Goal: Information Seeking & Learning: Understand process/instructions

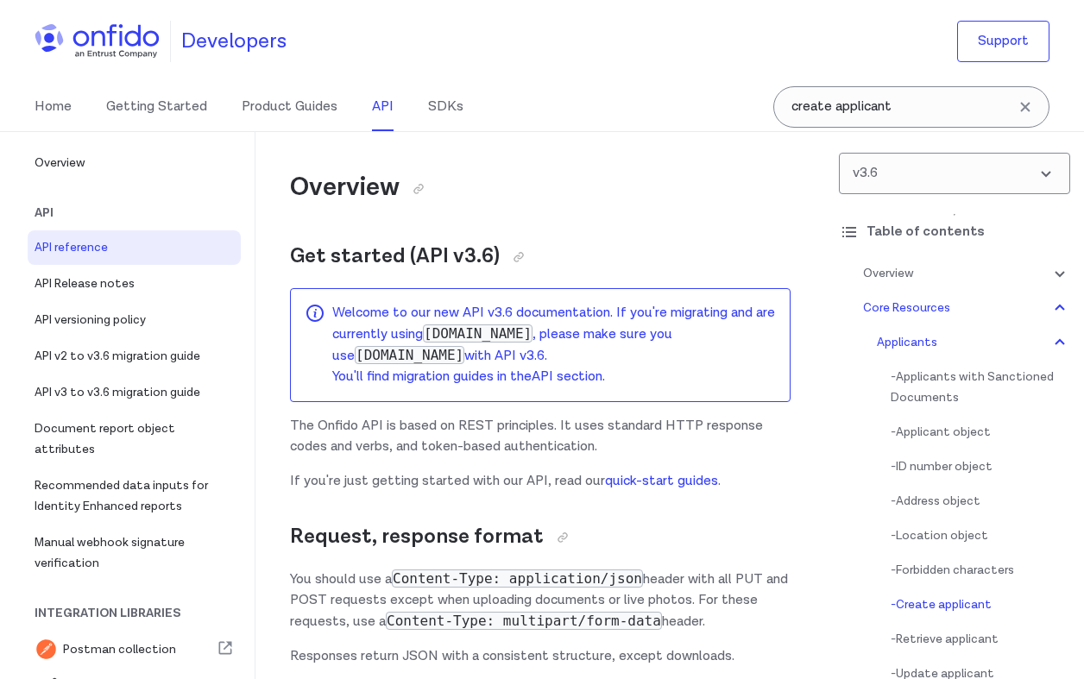
select select "bash"
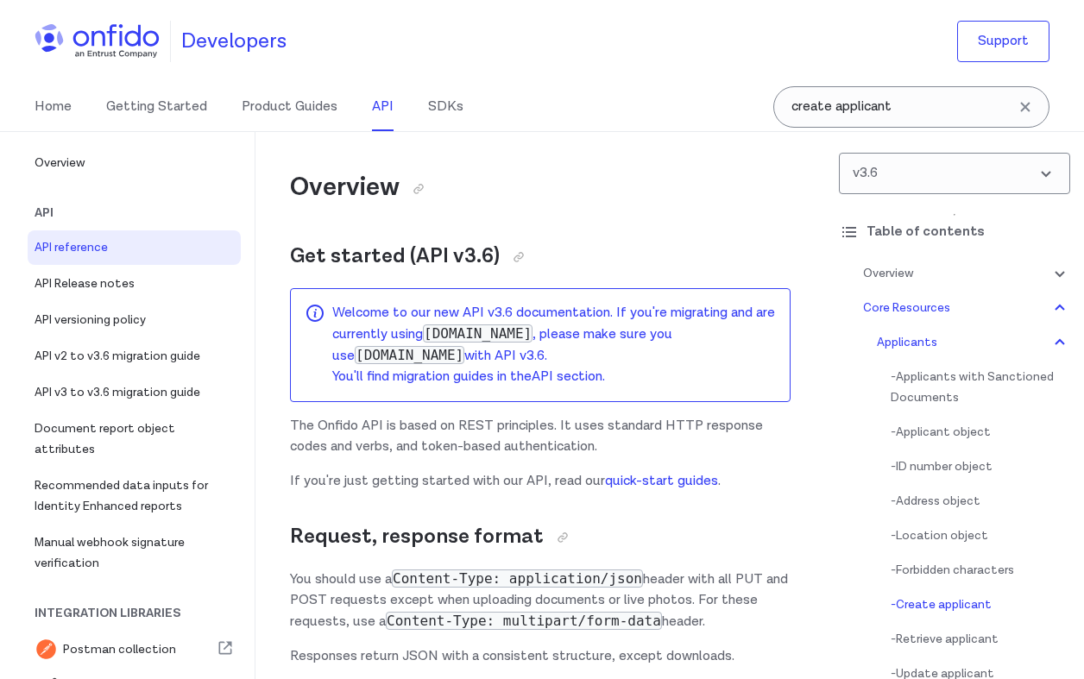
select select "bash"
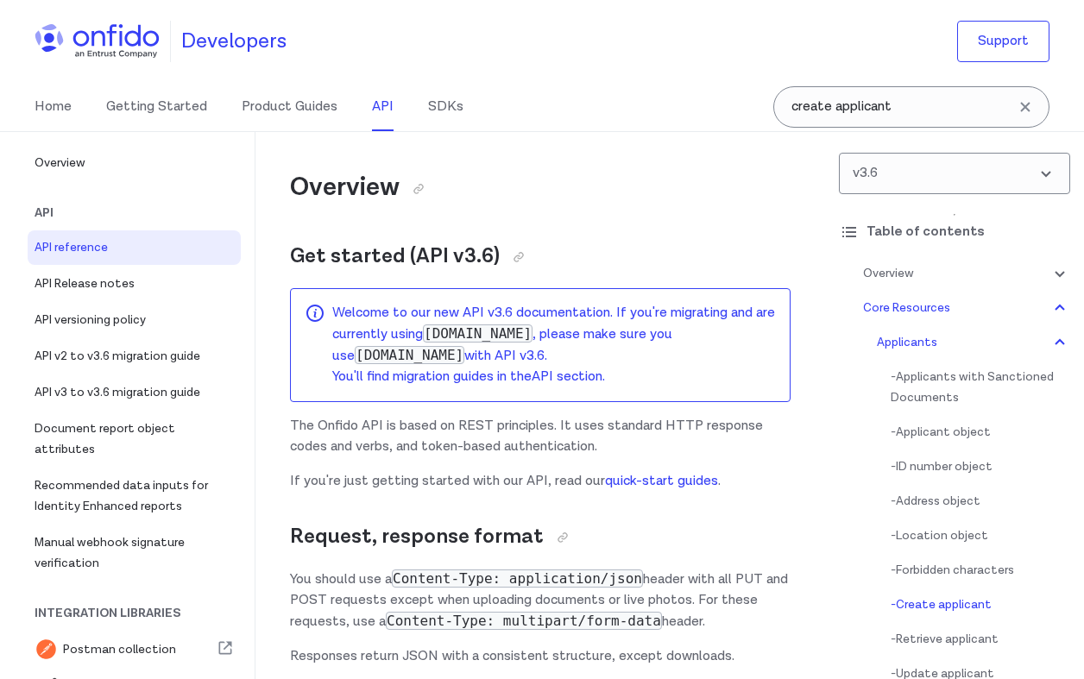
select select "bash"
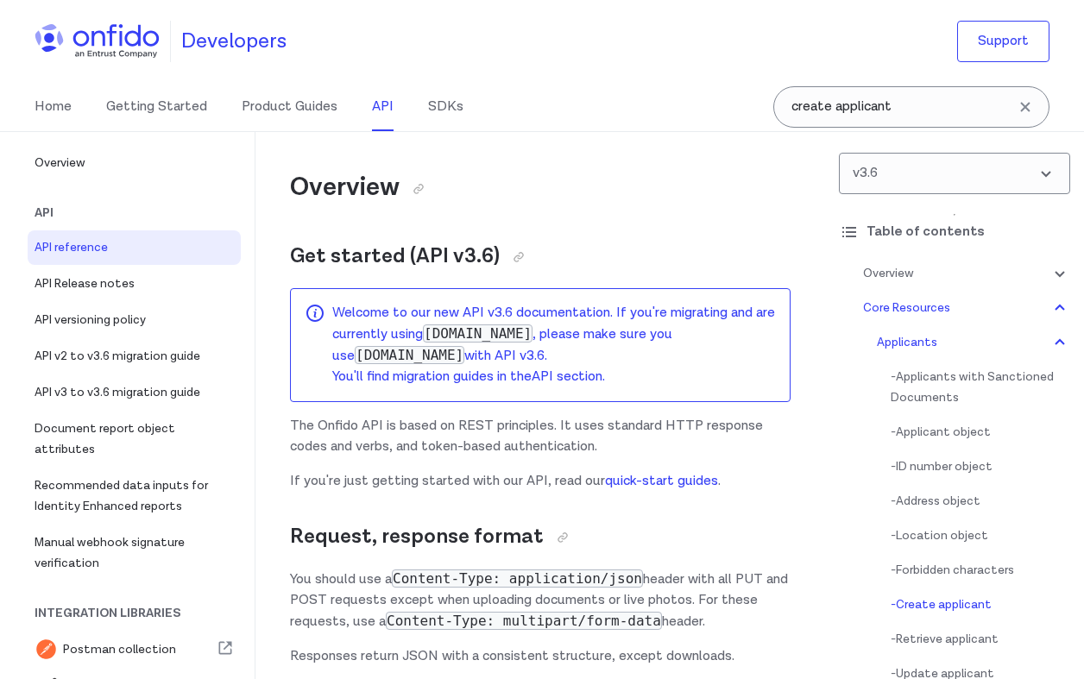
select select "bash"
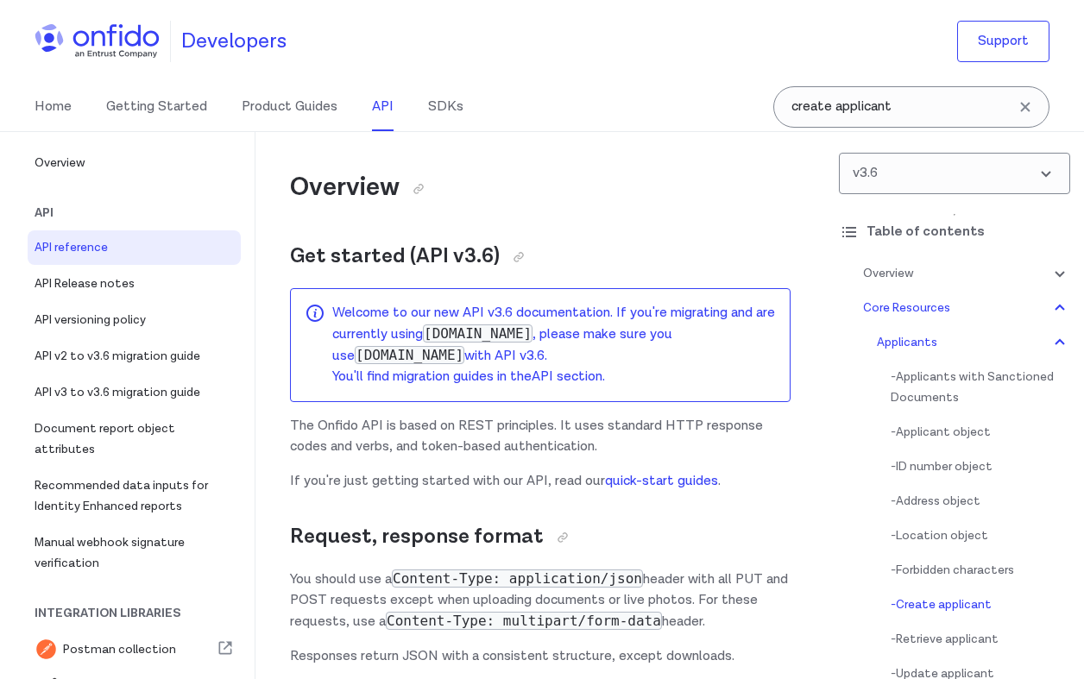
select select "bash"
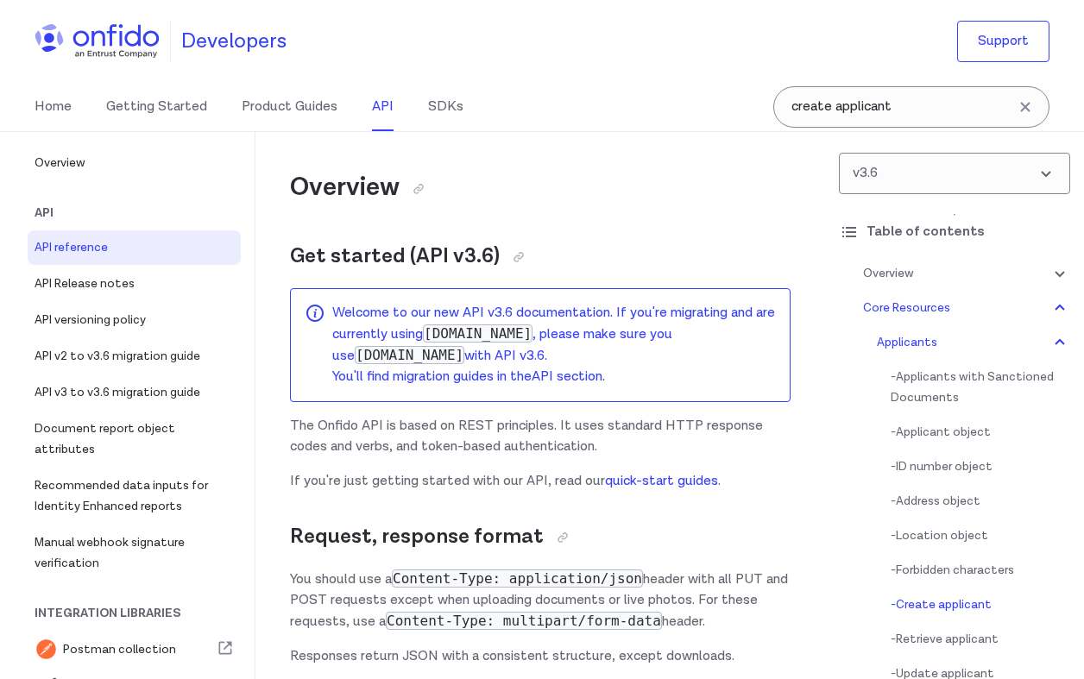
select select "bash"
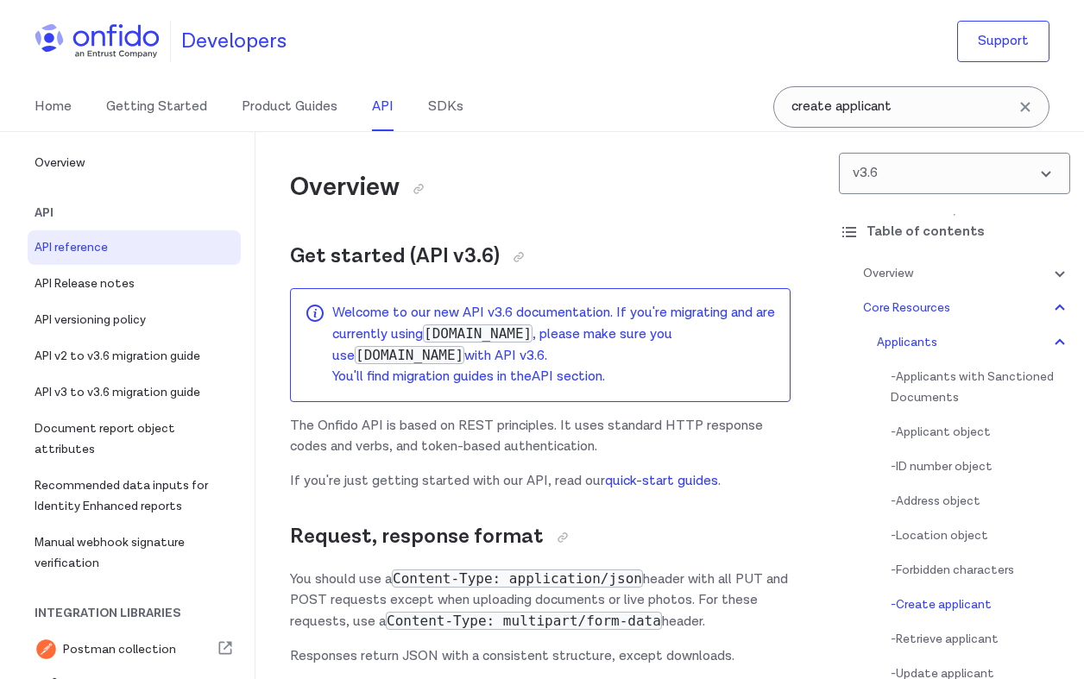
select select "bash"
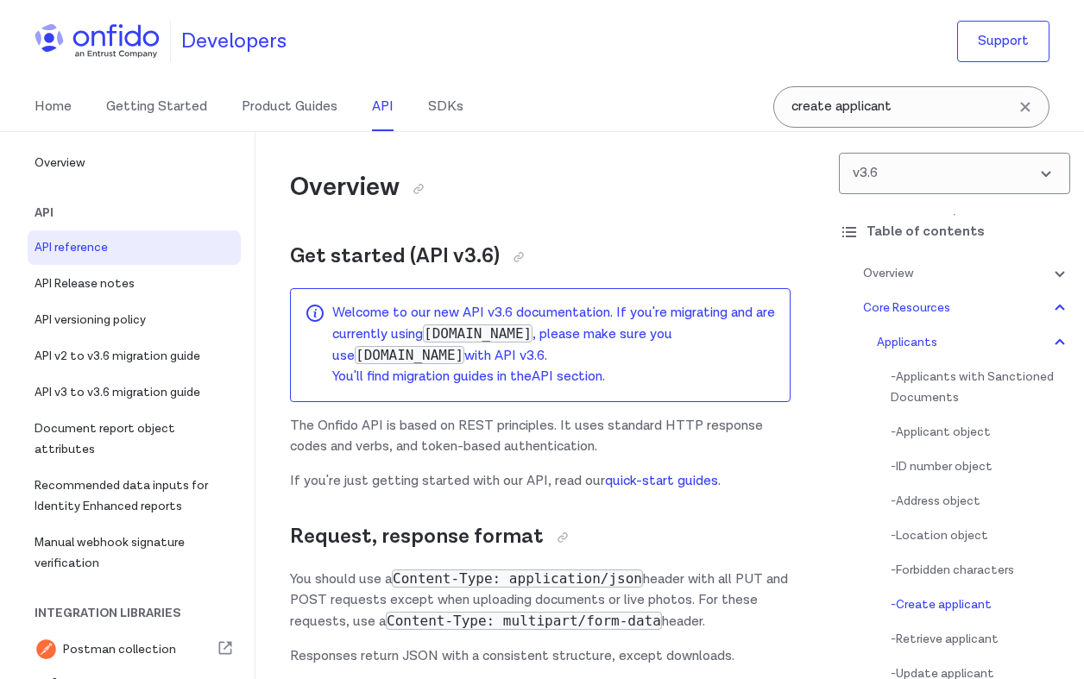
select select "bash"
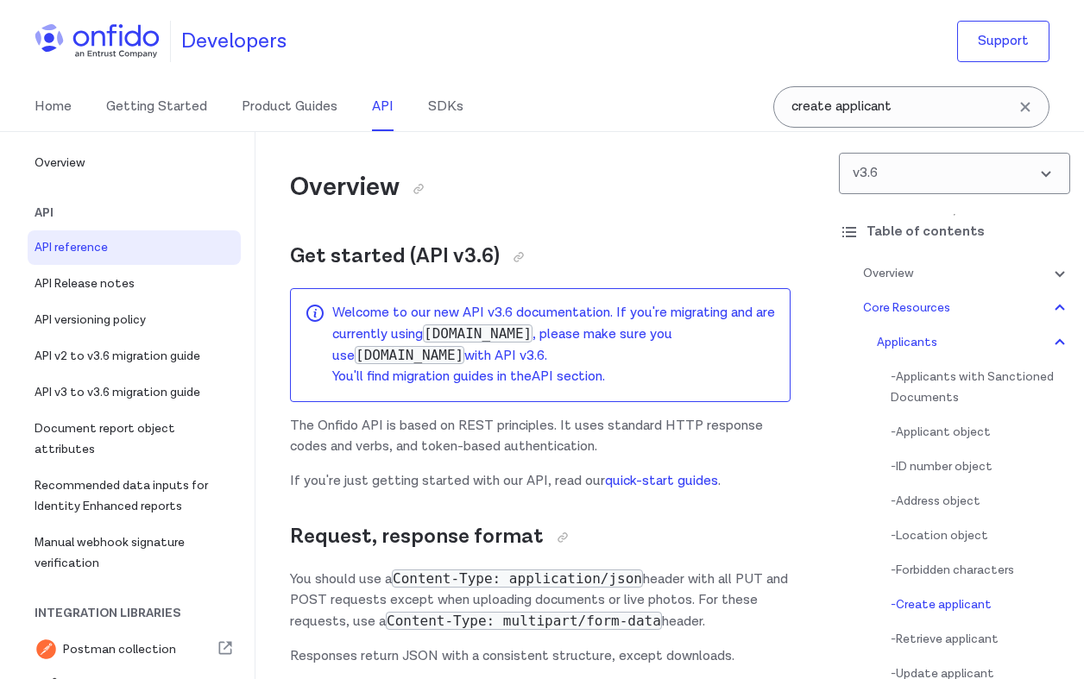
select select "bash"
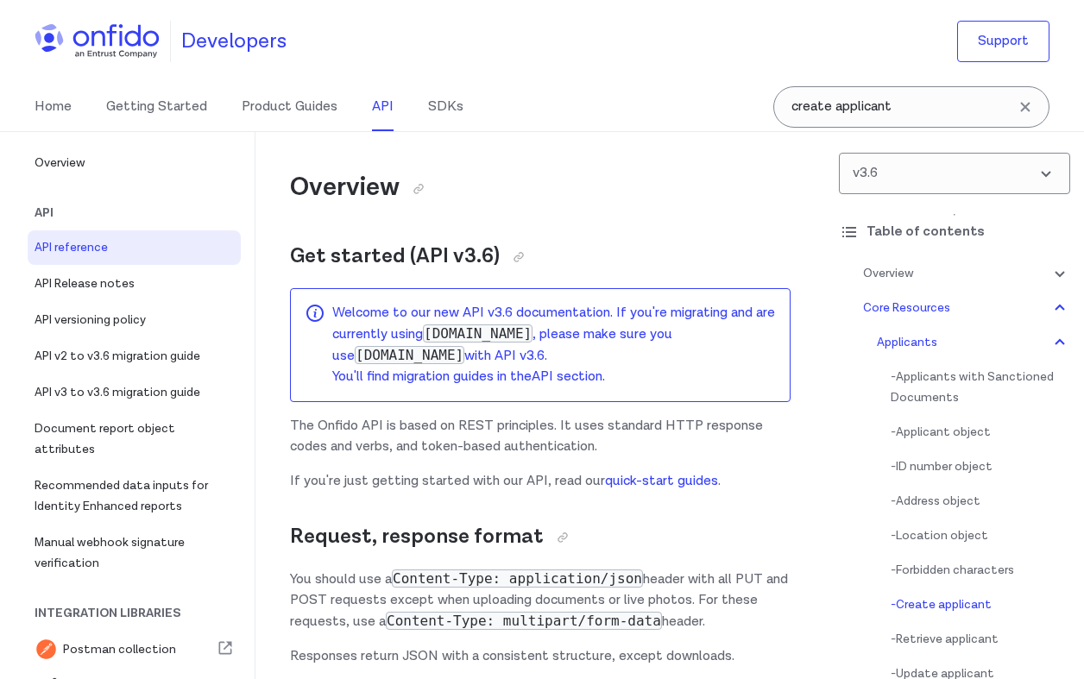
select select "bash"
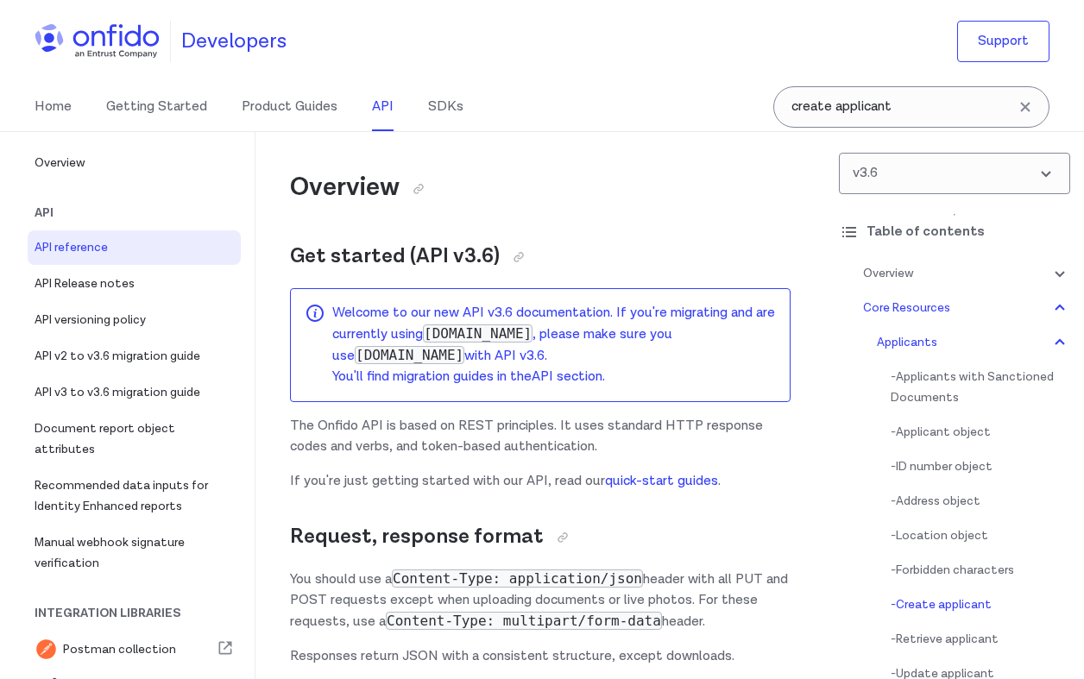
select select "bash"
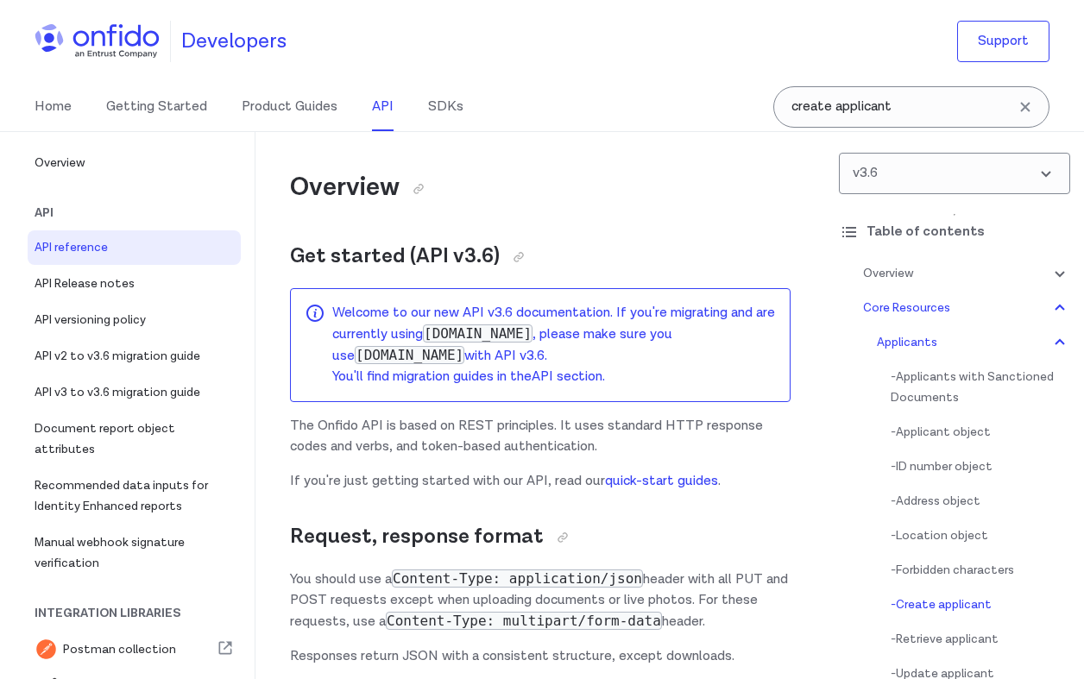
select select "bash"
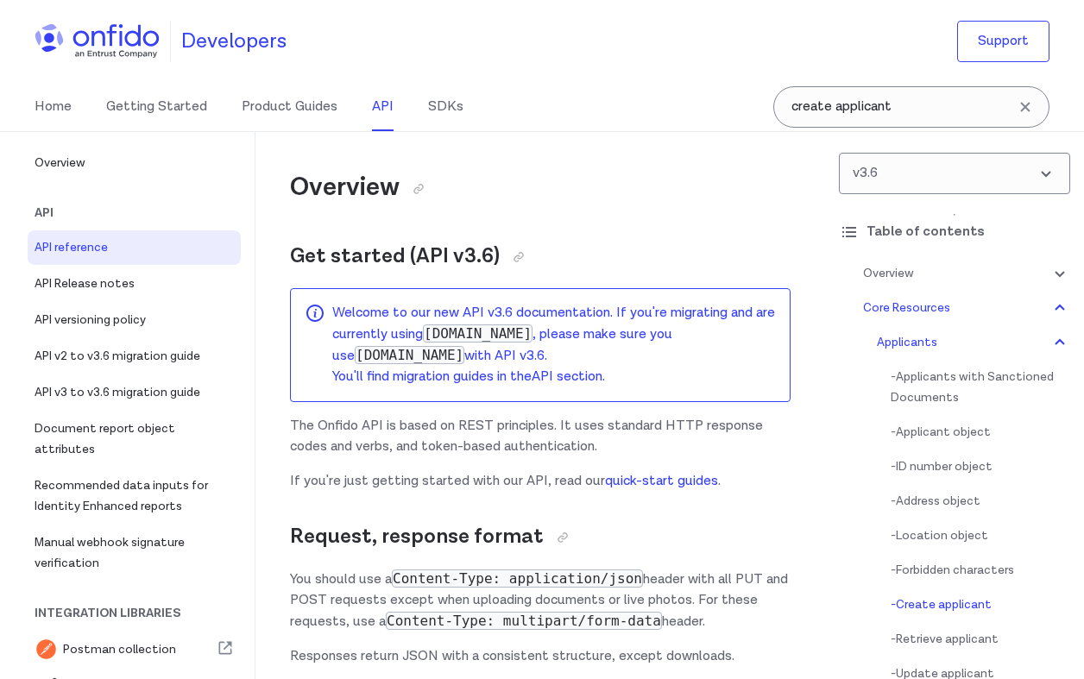
select select "bash"
select select "ruby"
select select "bash"
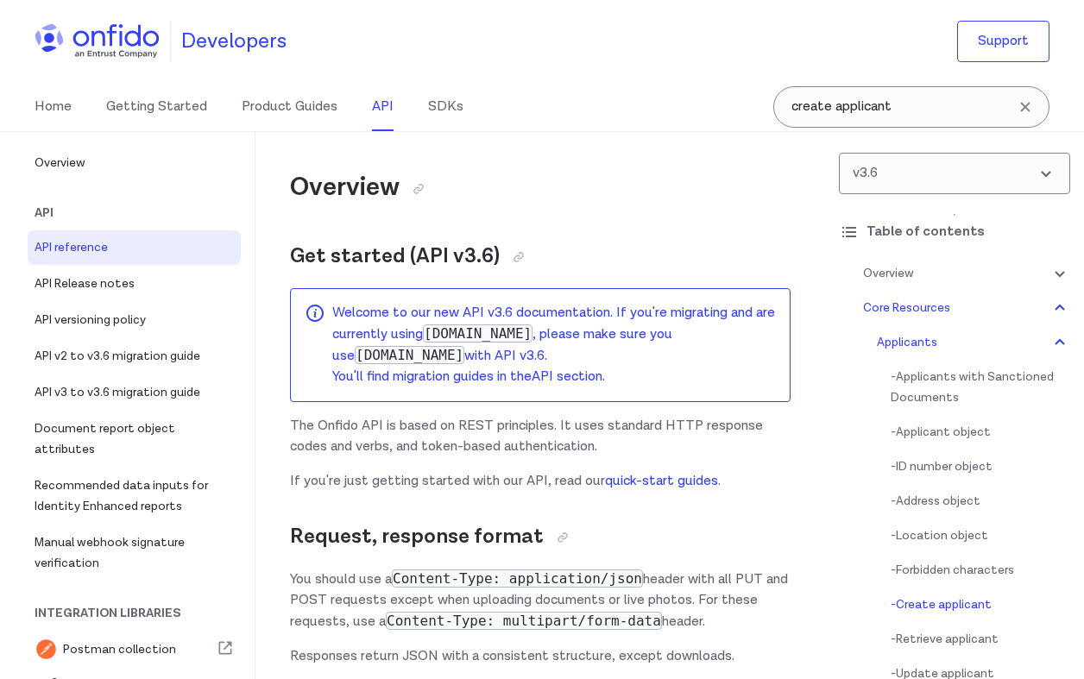
select select "bash"
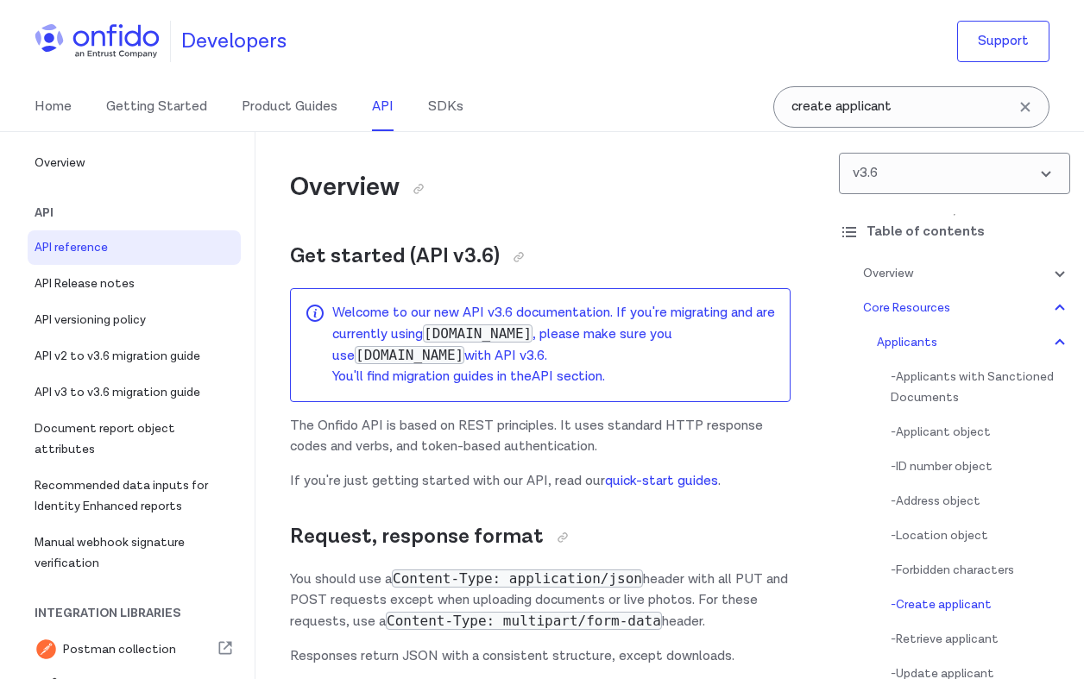
select select "bash"
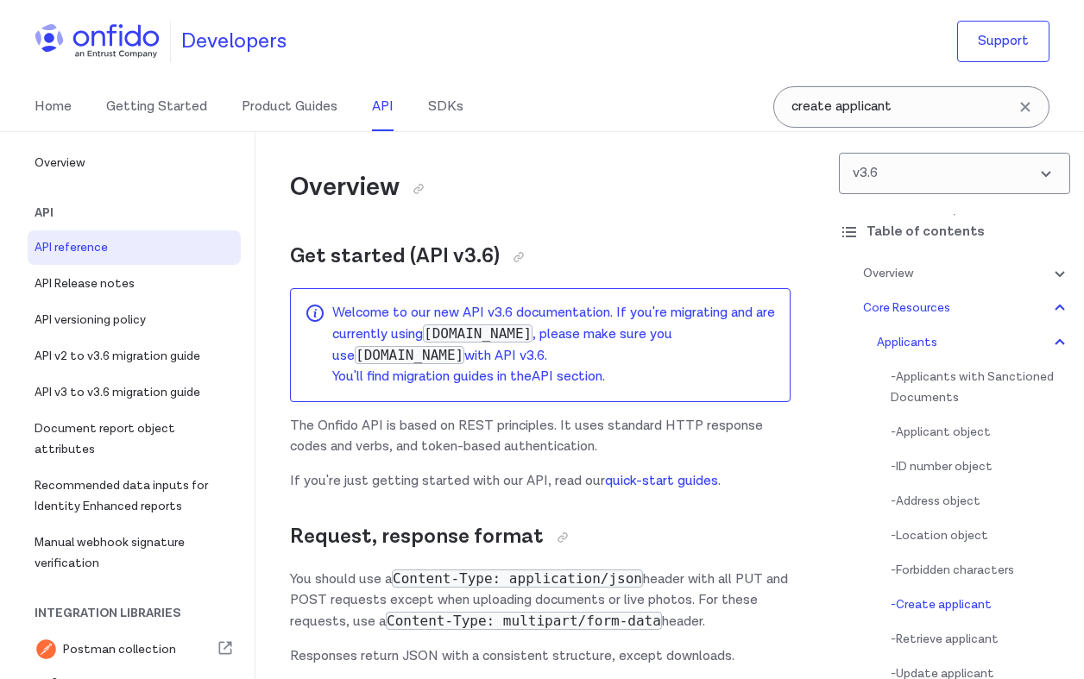
select select "bash"
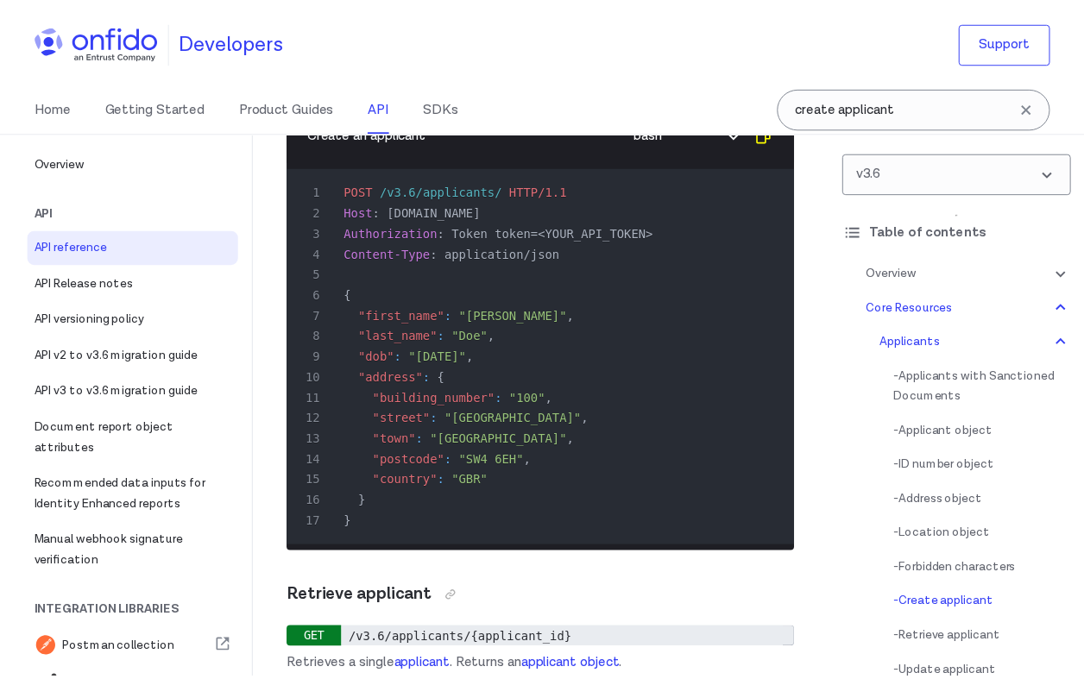
scroll to position [30075, 0]
